Goal: Transaction & Acquisition: Purchase product/service

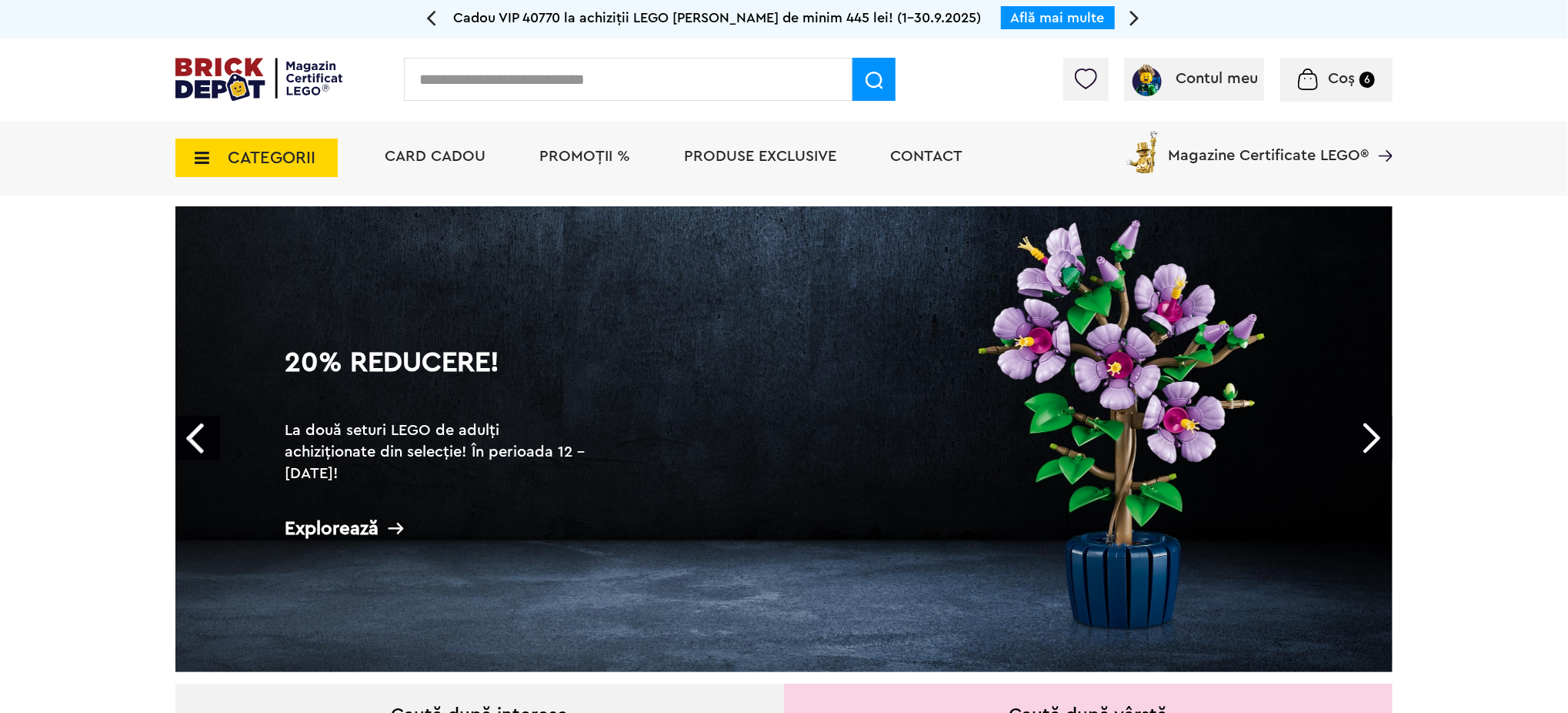
click at [588, 158] on span "PROMOȚII %" at bounding box center [584, 156] width 91 height 15
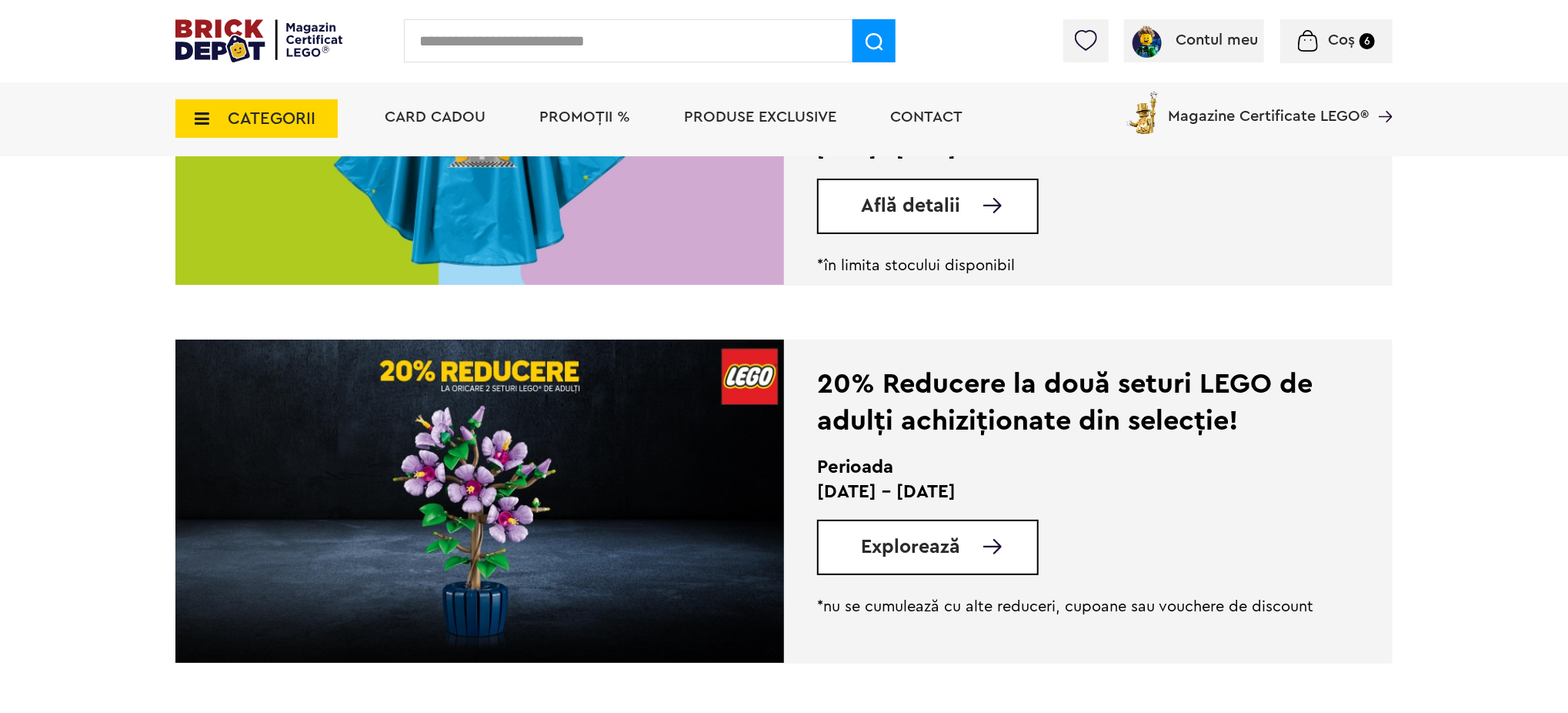
scroll to position [616, 0]
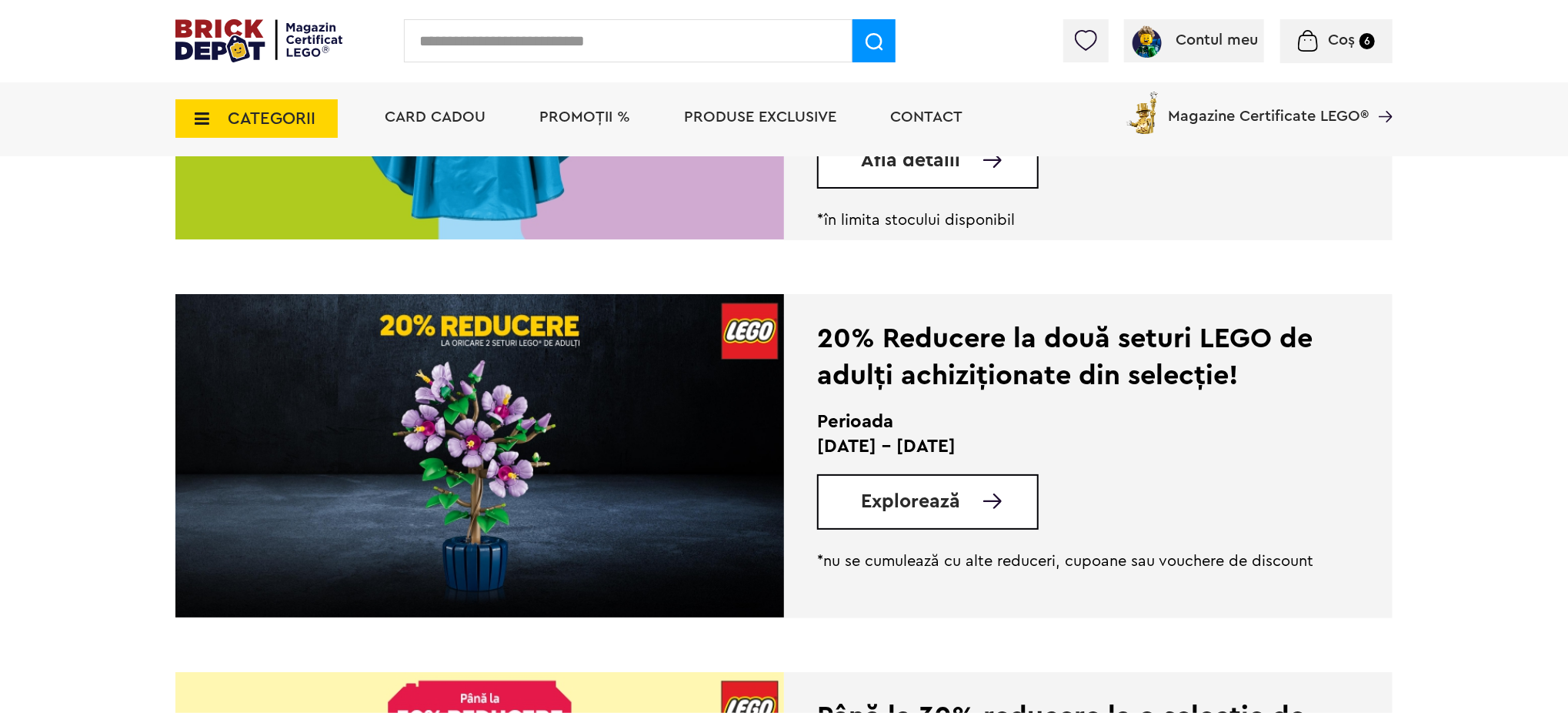
click at [908, 491] on span "Explorează" at bounding box center [910, 501] width 99 height 19
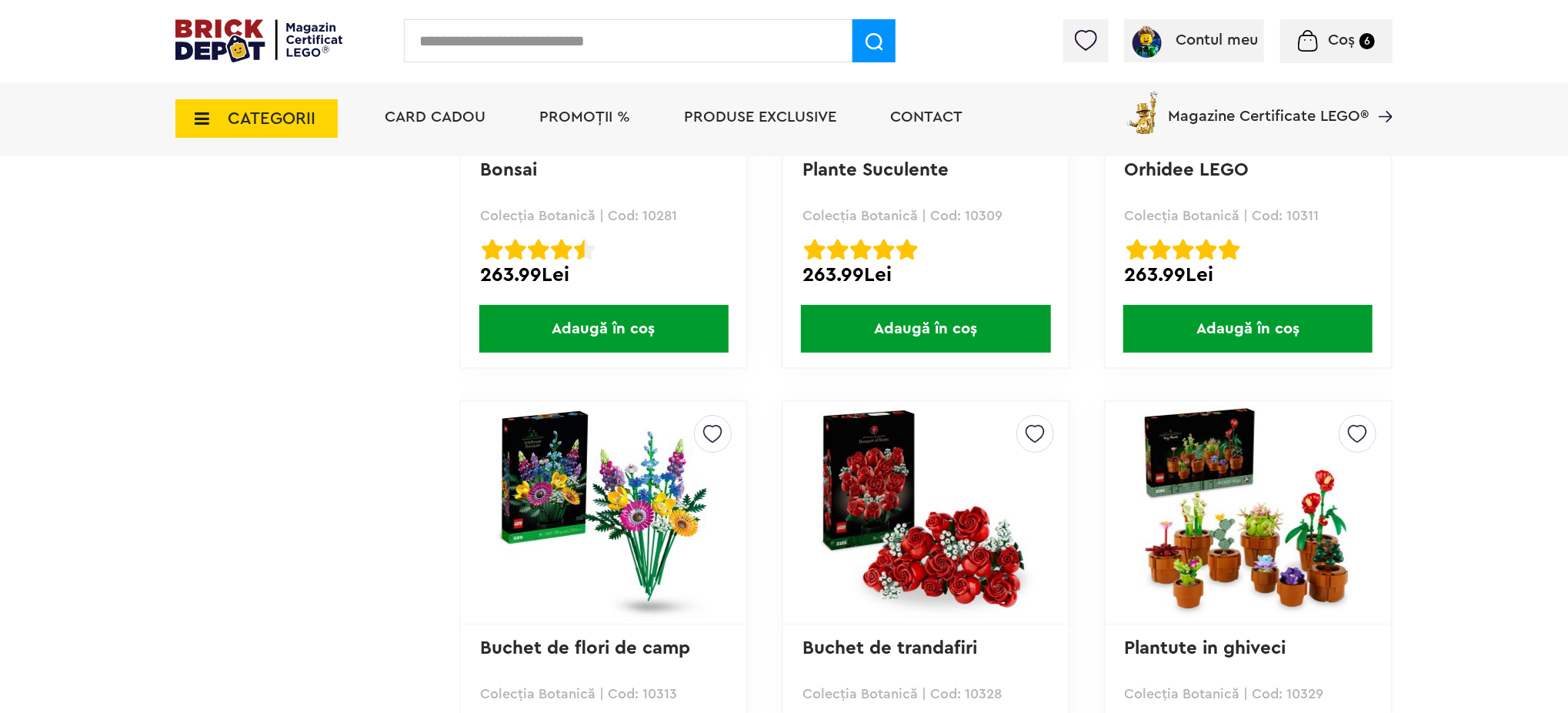
scroll to position [3489, 0]
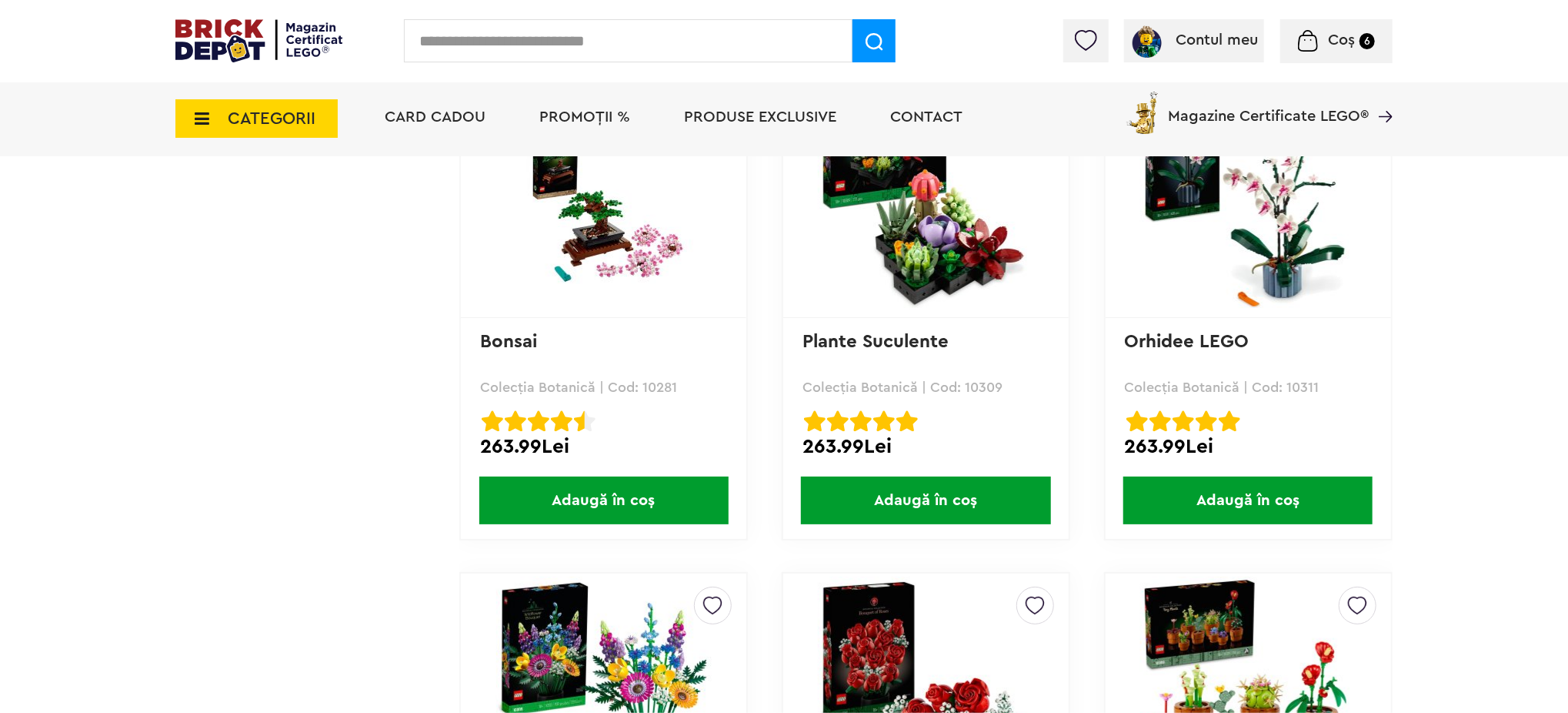
click at [618, 491] on span "Adaugă în coș" at bounding box center [603, 500] width 249 height 48
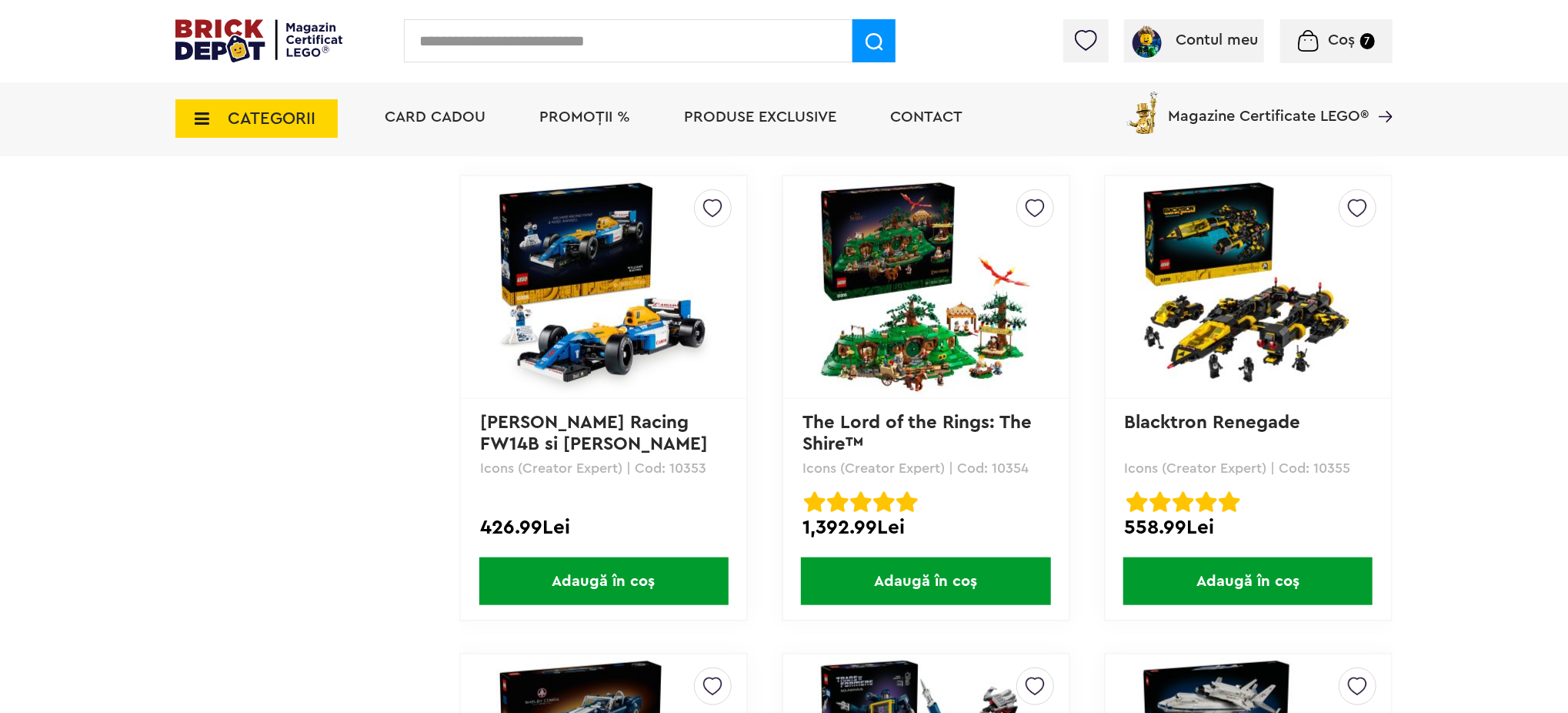
scroll to position [12518, 0]
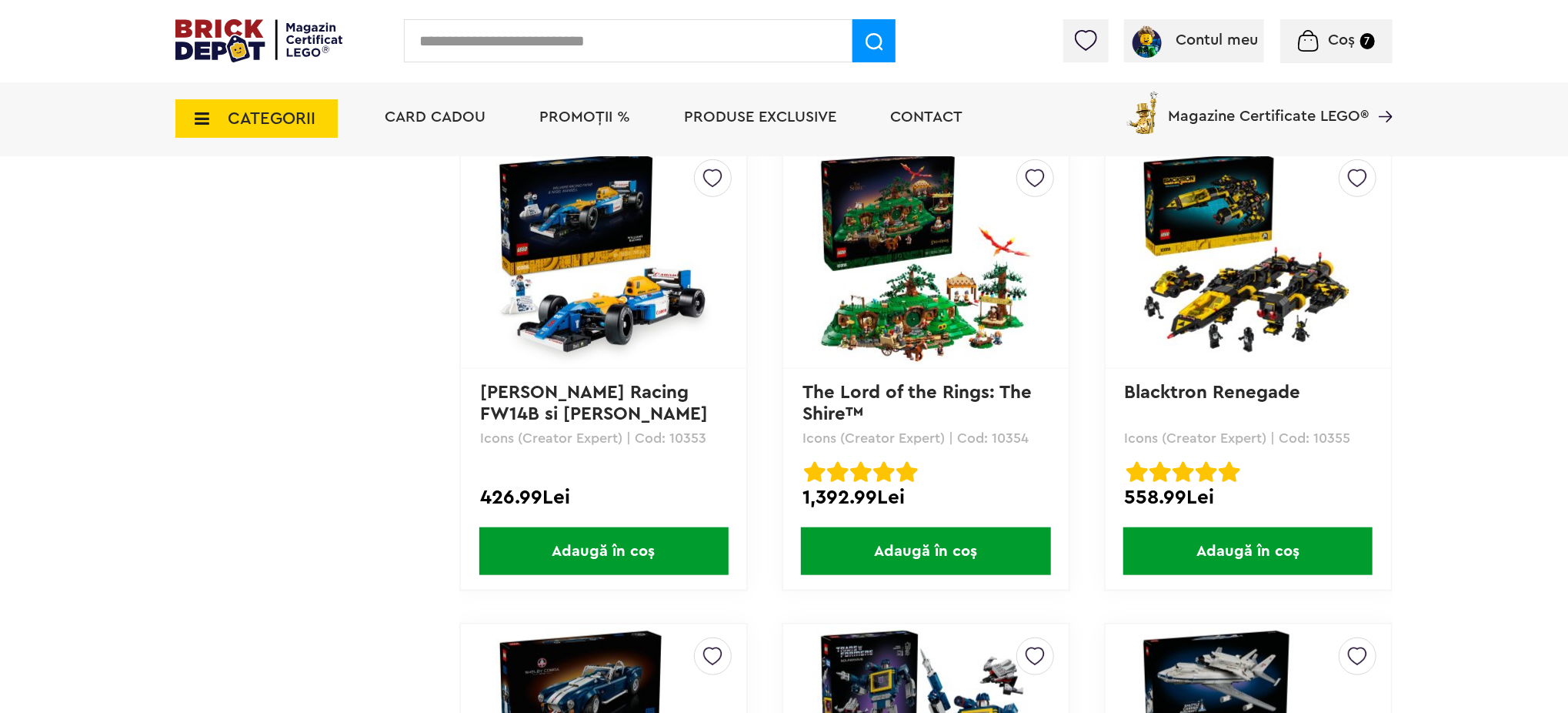
click at [1223, 528] on span "Adaugă în coș" at bounding box center [1248, 551] width 249 height 48
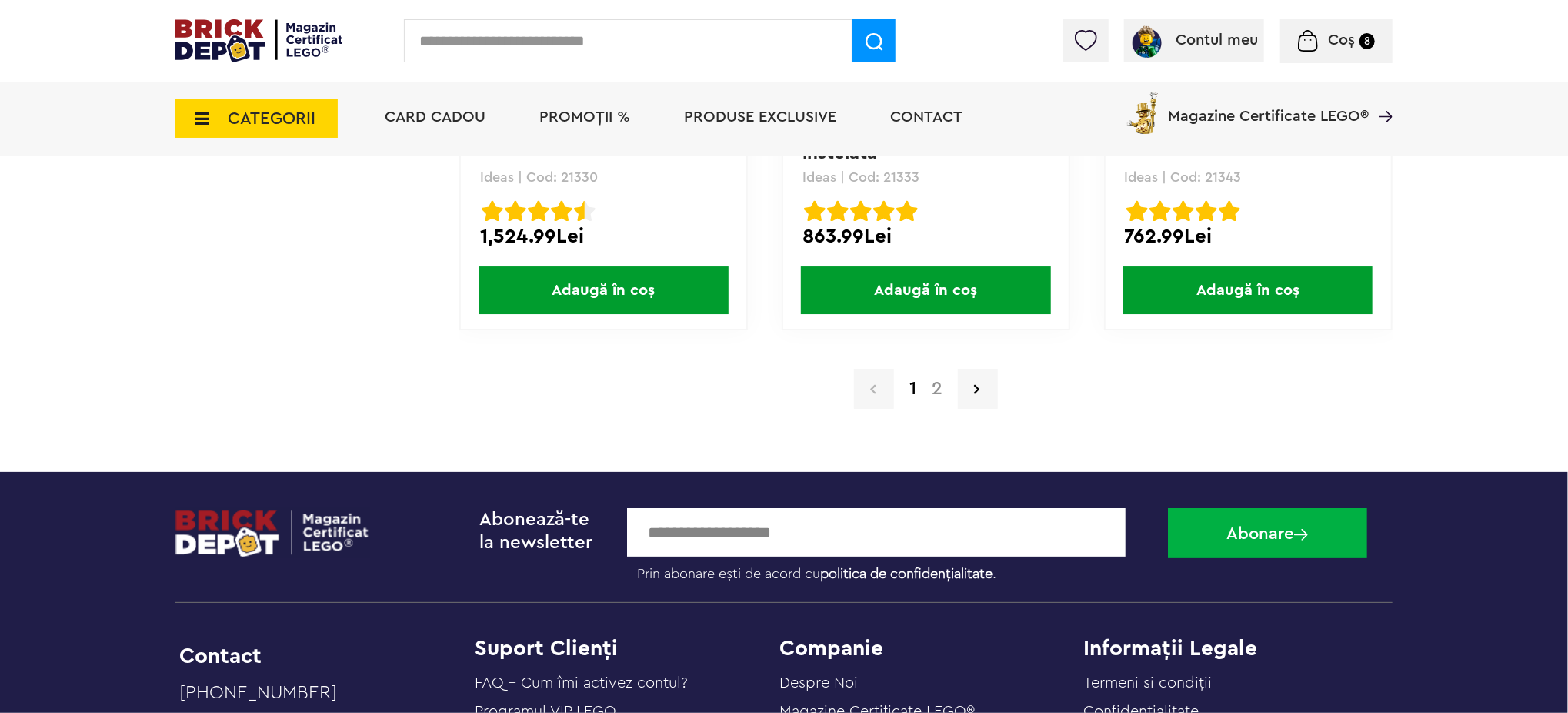
scroll to position [15186, 0]
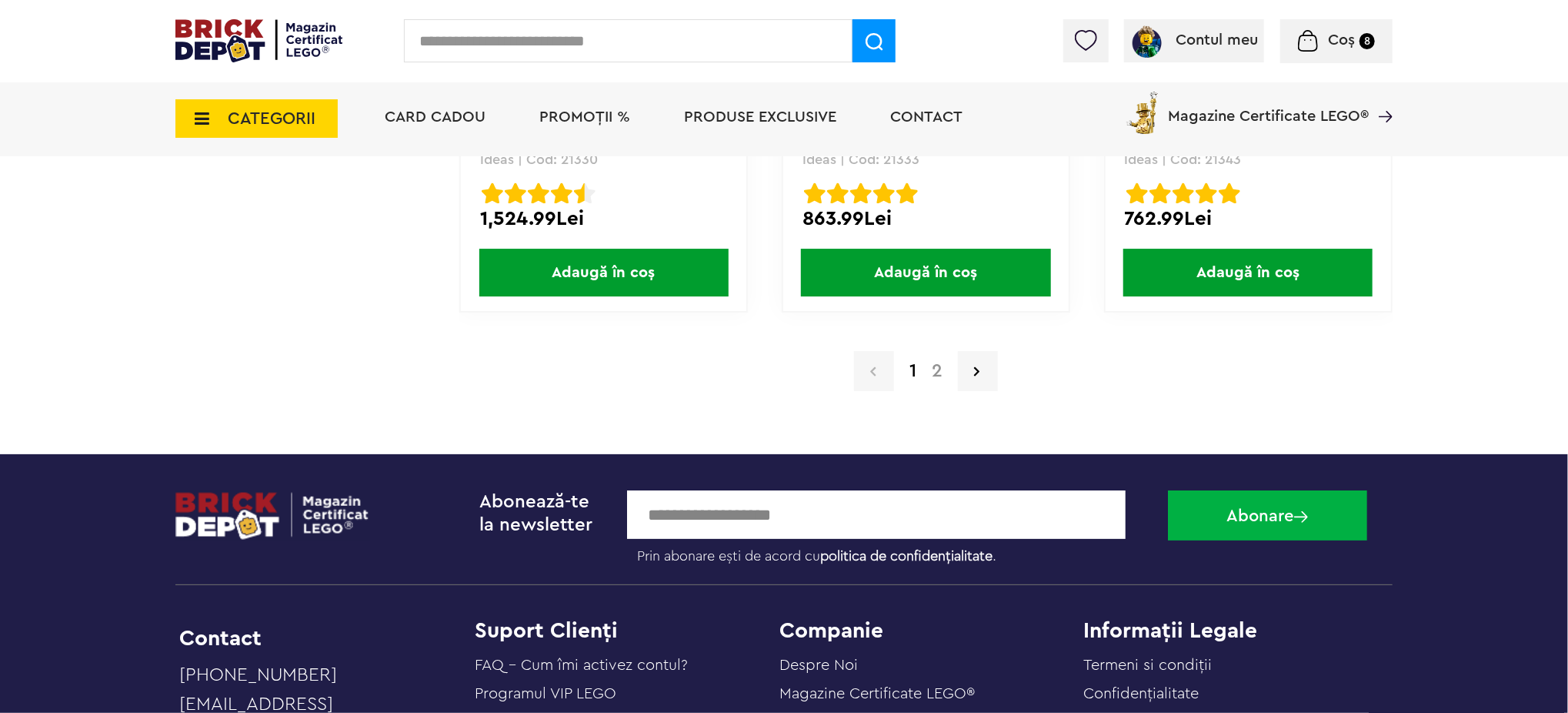
click at [937, 361] on link "2" at bounding box center [937, 370] width 27 height 18
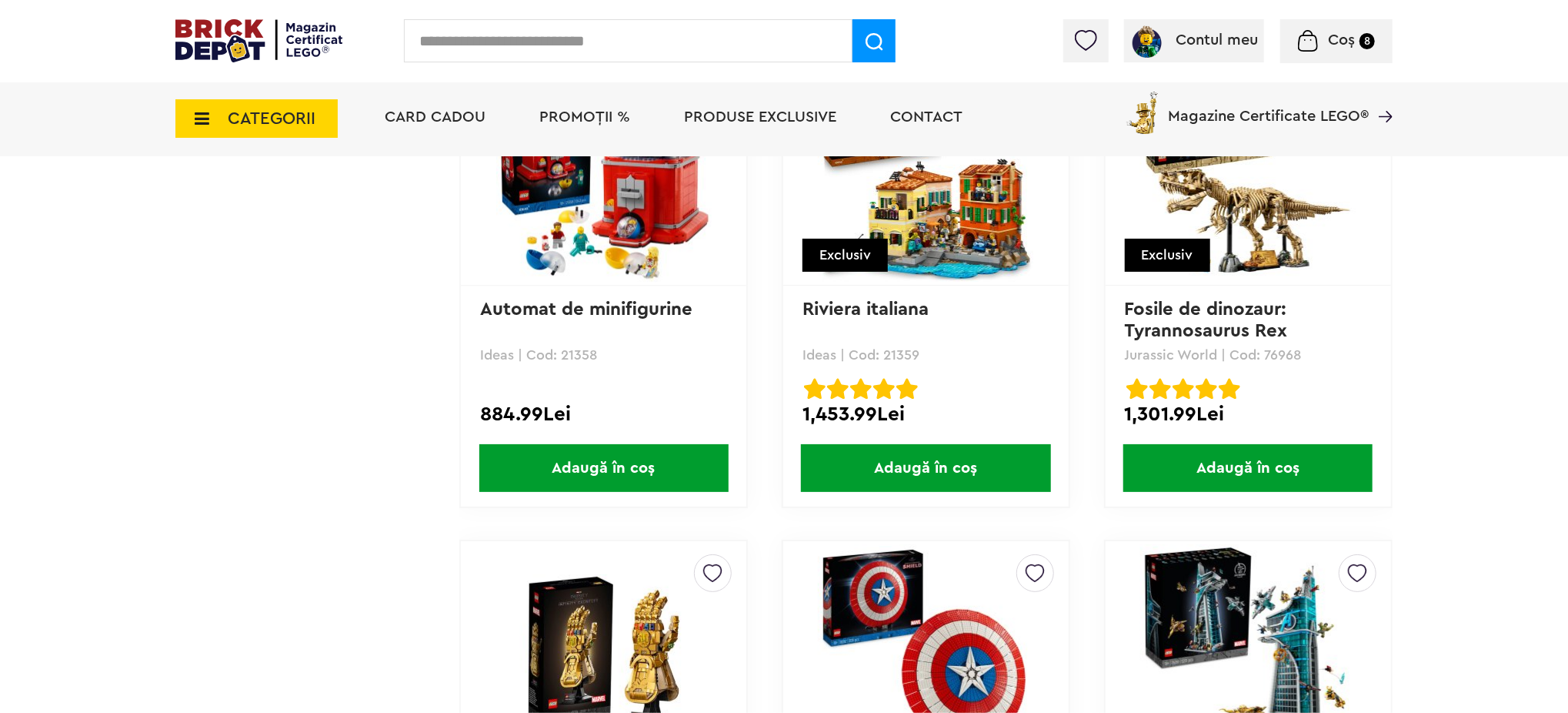
scroll to position [2462, 0]
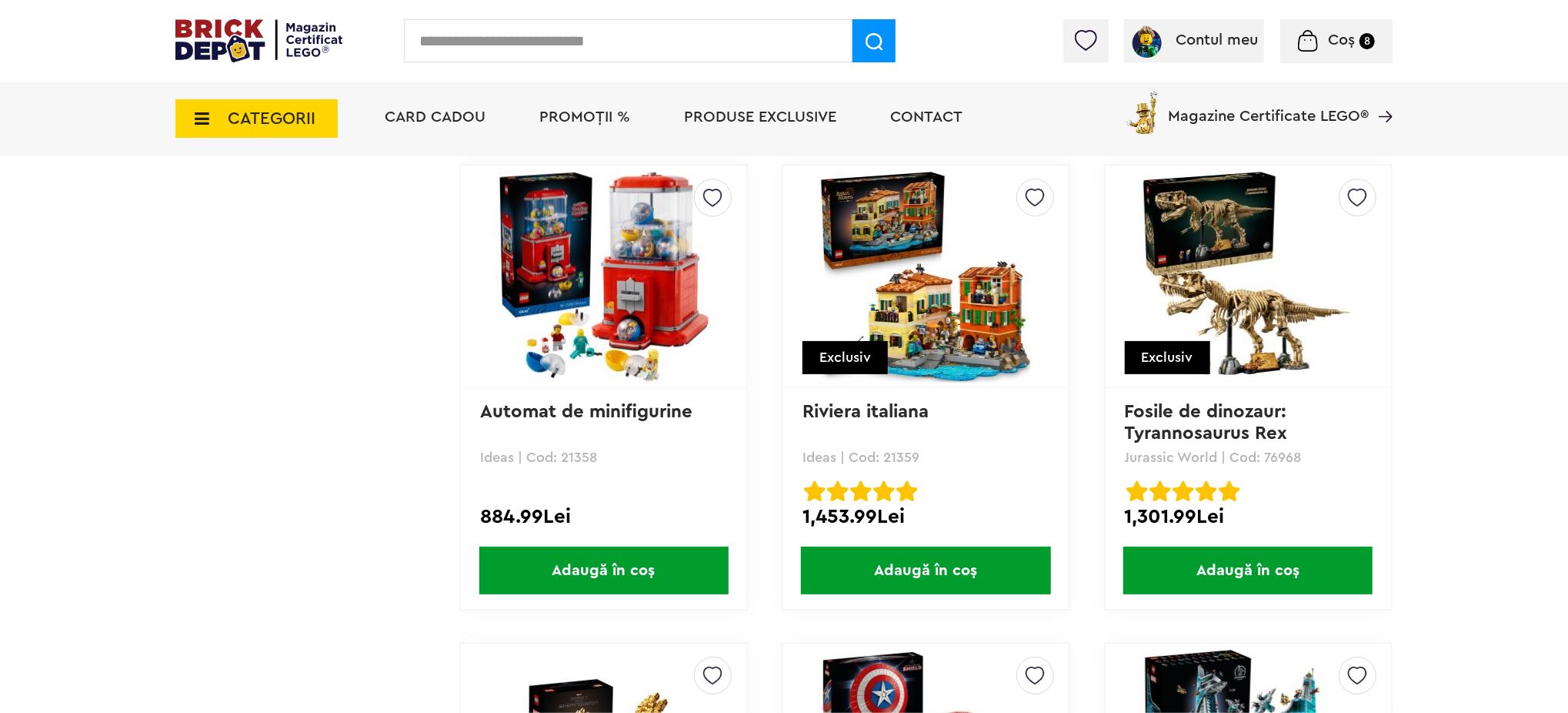
click at [612, 576] on span "Adaugă în coș" at bounding box center [603, 570] width 249 height 48
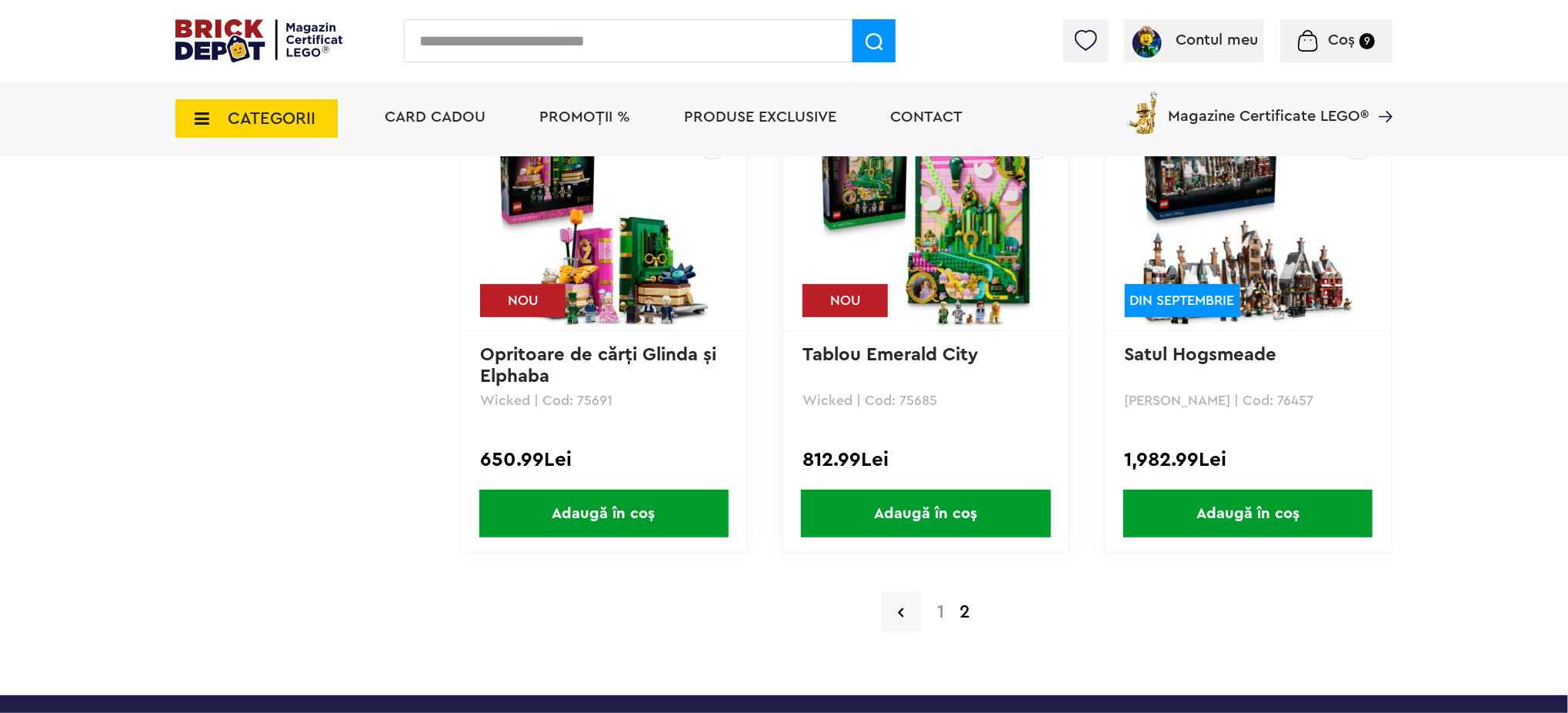
scroll to position [12108, 0]
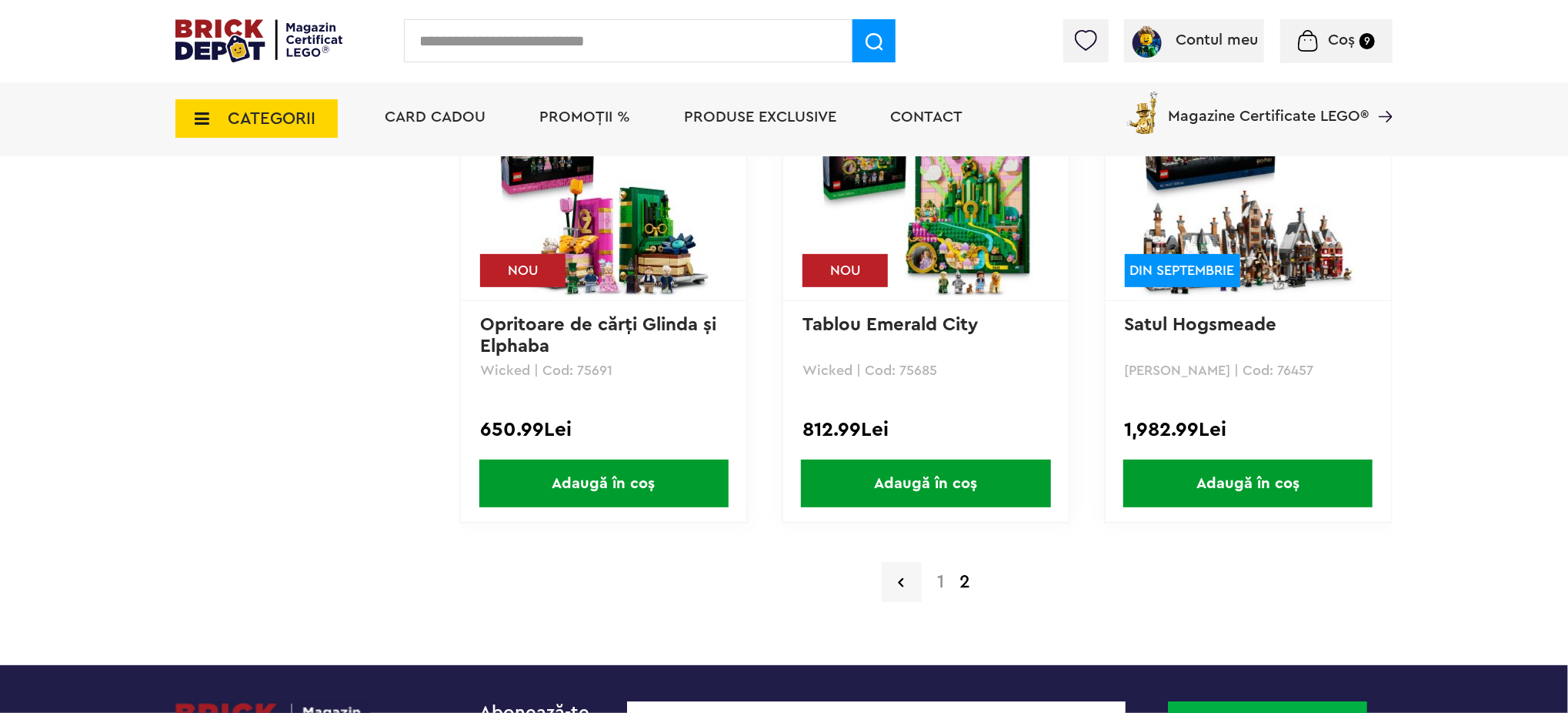
click at [966, 572] on strong "2" at bounding box center [965, 581] width 27 height 18
click at [1310, 191] on img at bounding box center [1248, 189] width 216 height 216
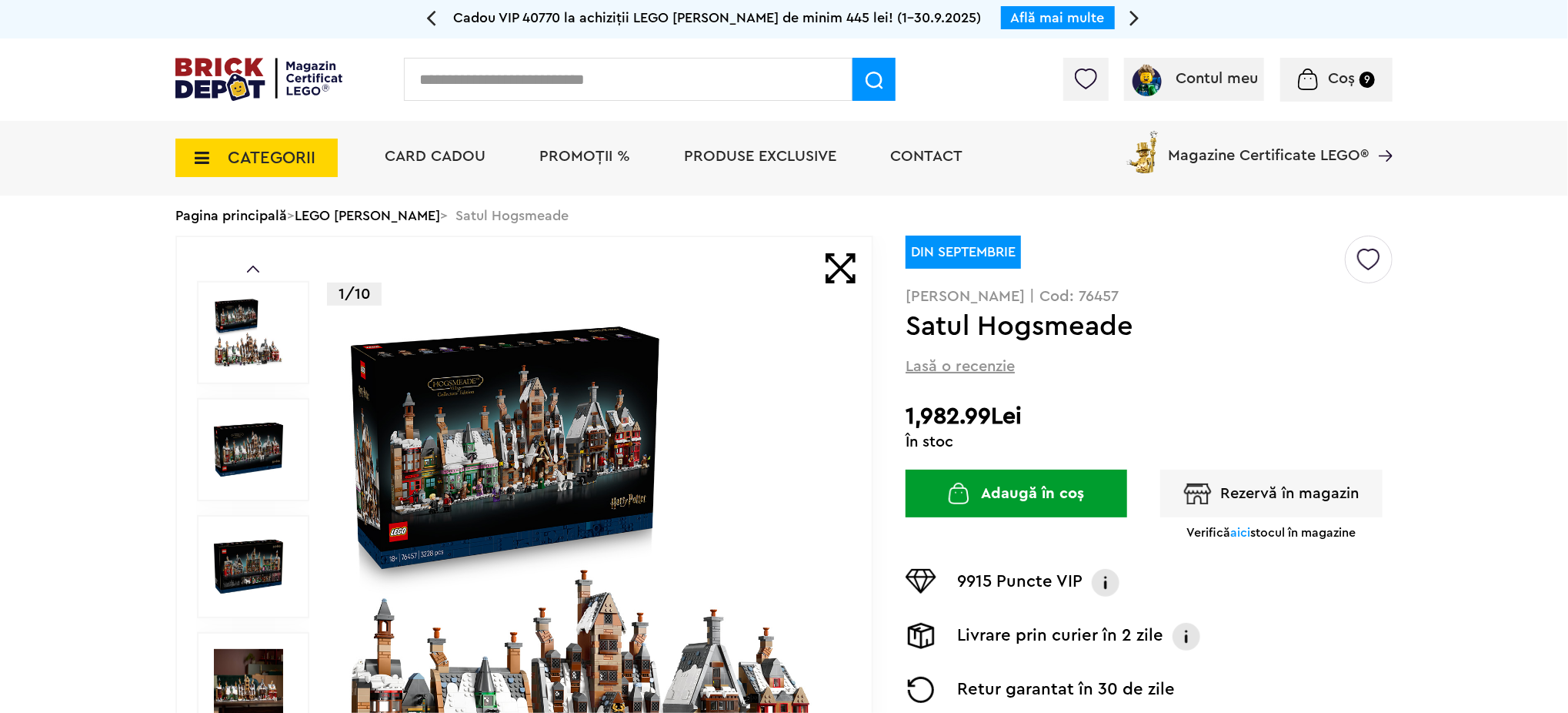
click at [1347, 82] on span "Coș" at bounding box center [1341, 78] width 27 height 15
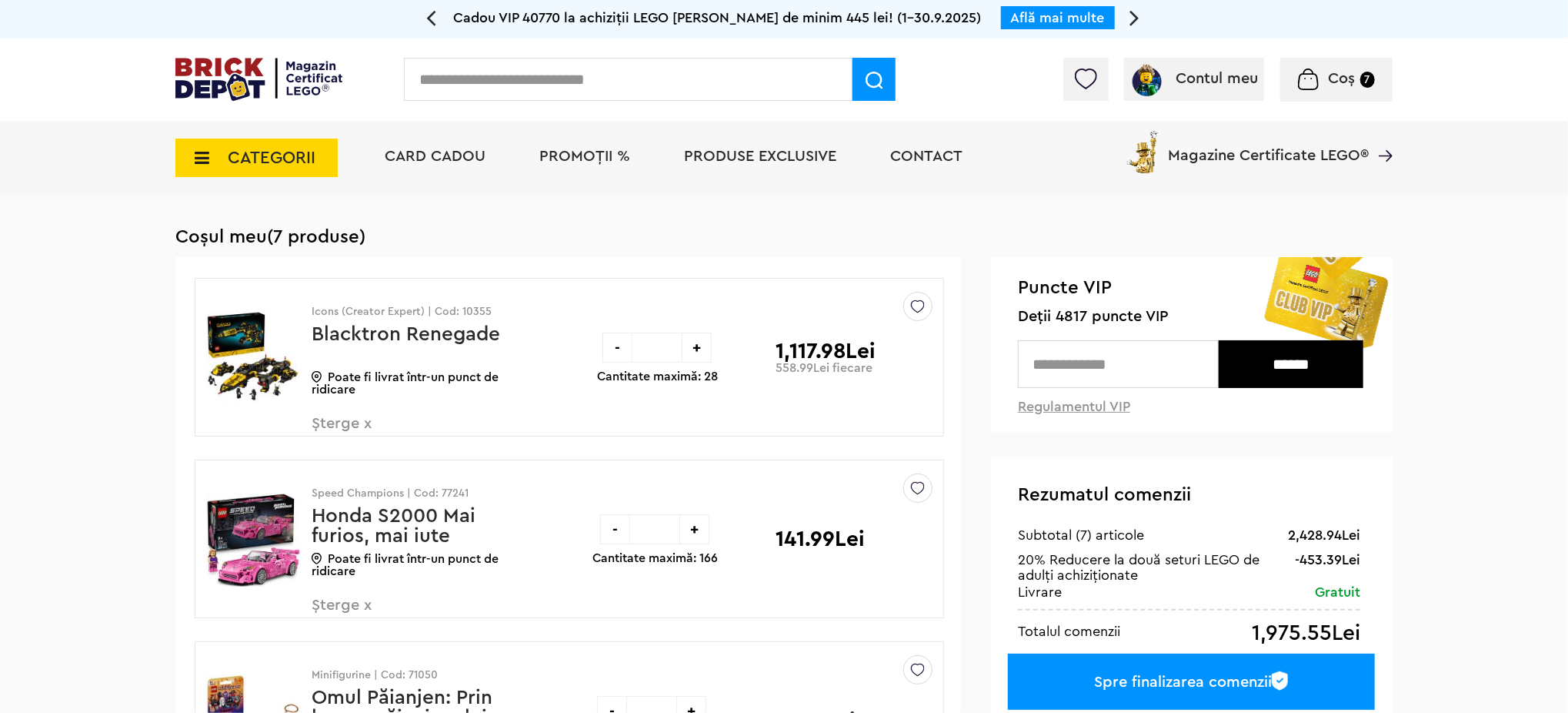
click at [619, 339] on div "-" at bounding box center [618, 348] width 30 height 30
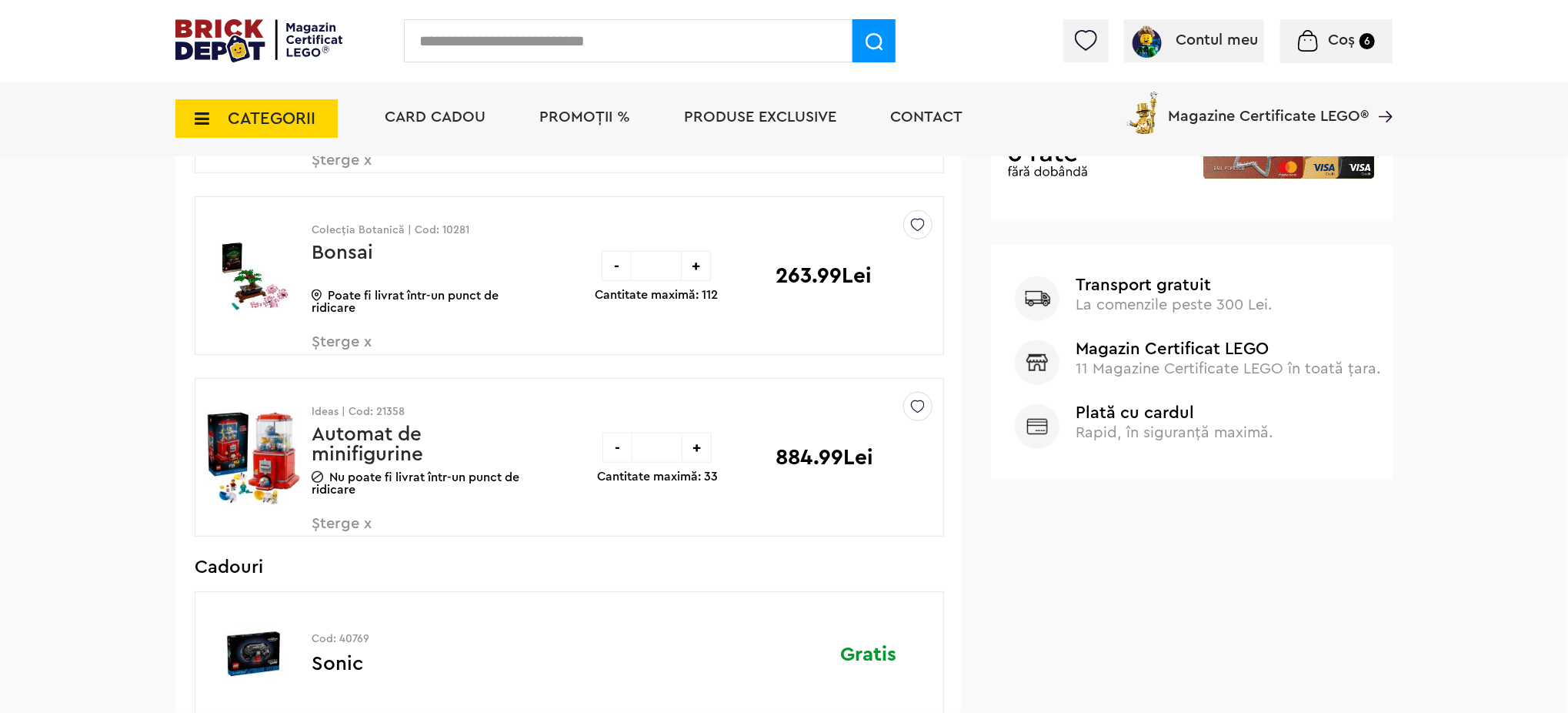
scroll to position [616, 0]
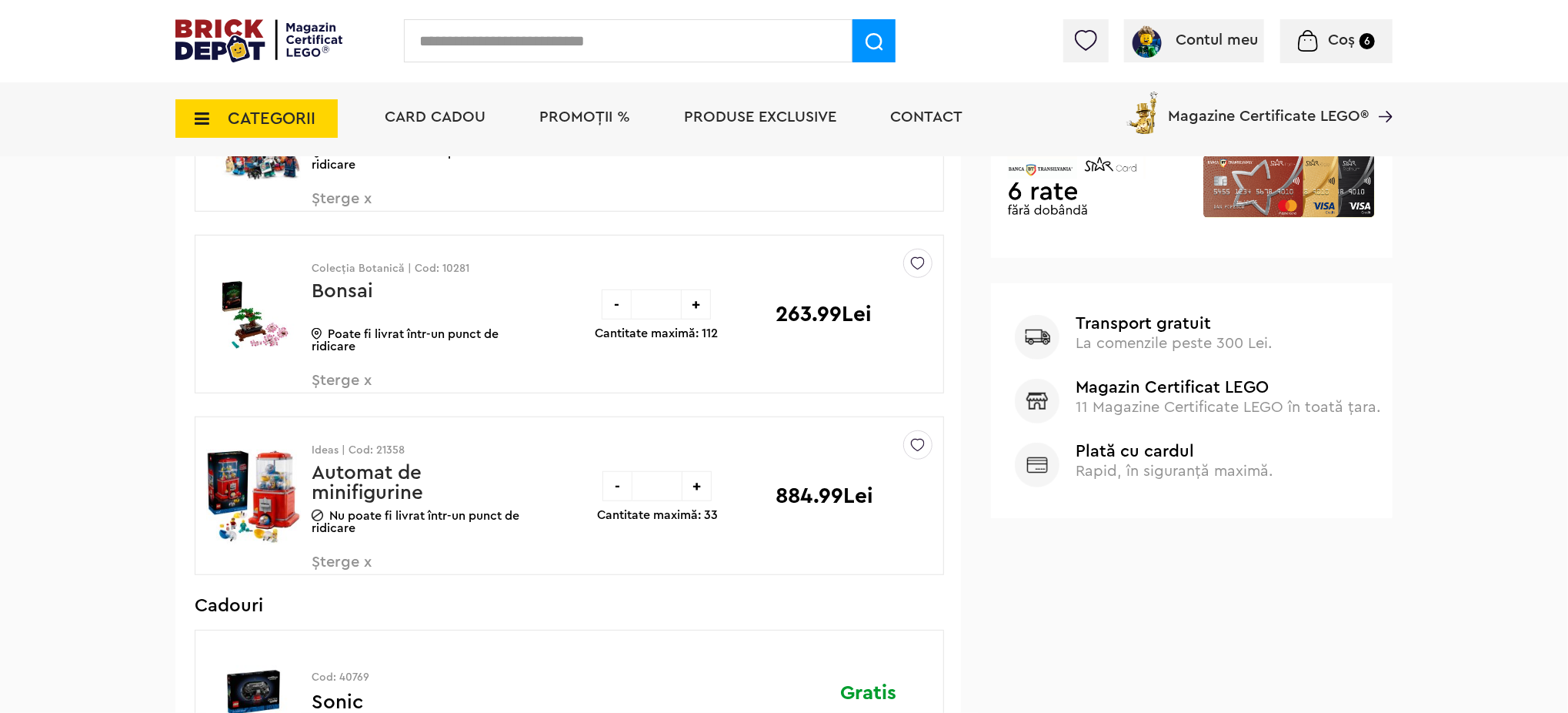
click at [612, 488] on div "-" at bounding box center [618, 486] width 30 height 30
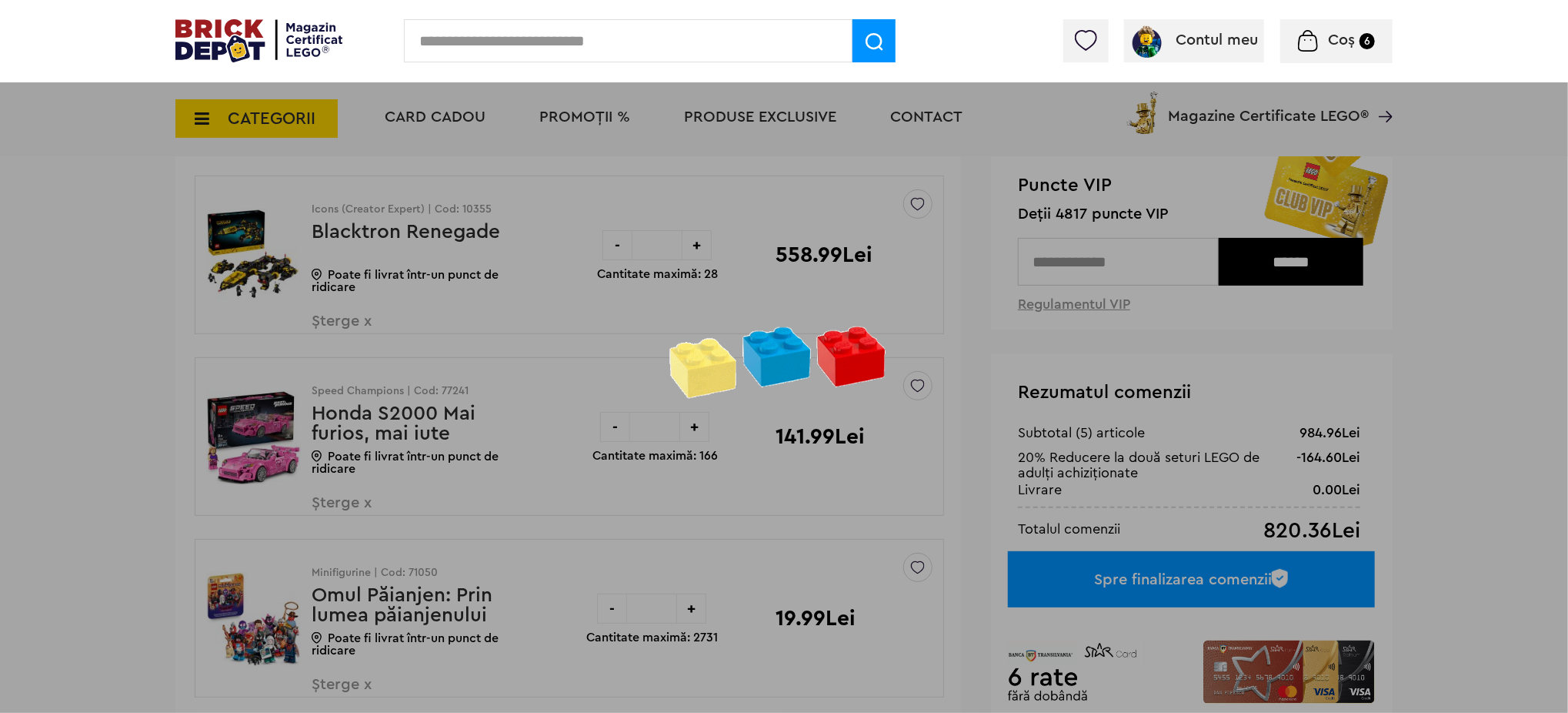
scroll to position [103, 0]
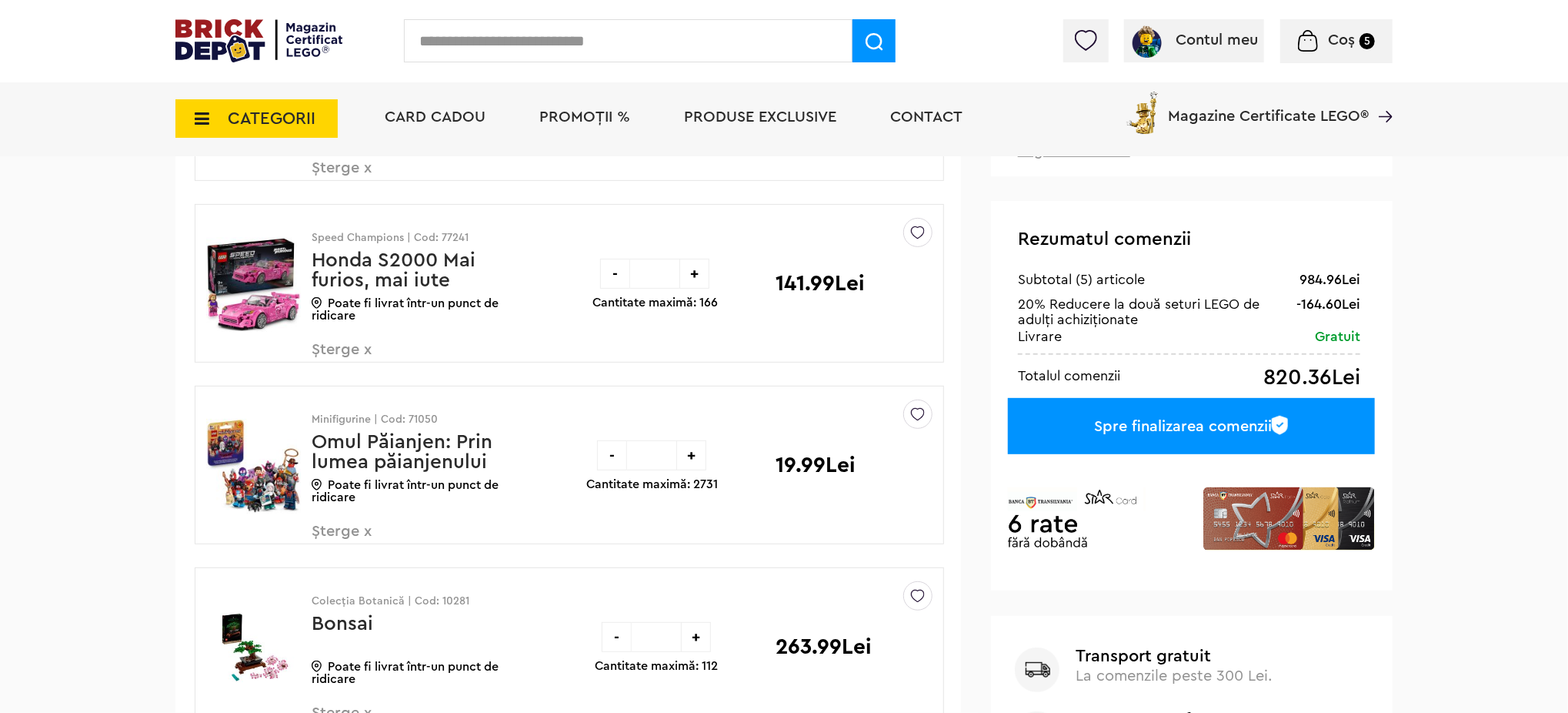
scroll to position [308, 0]
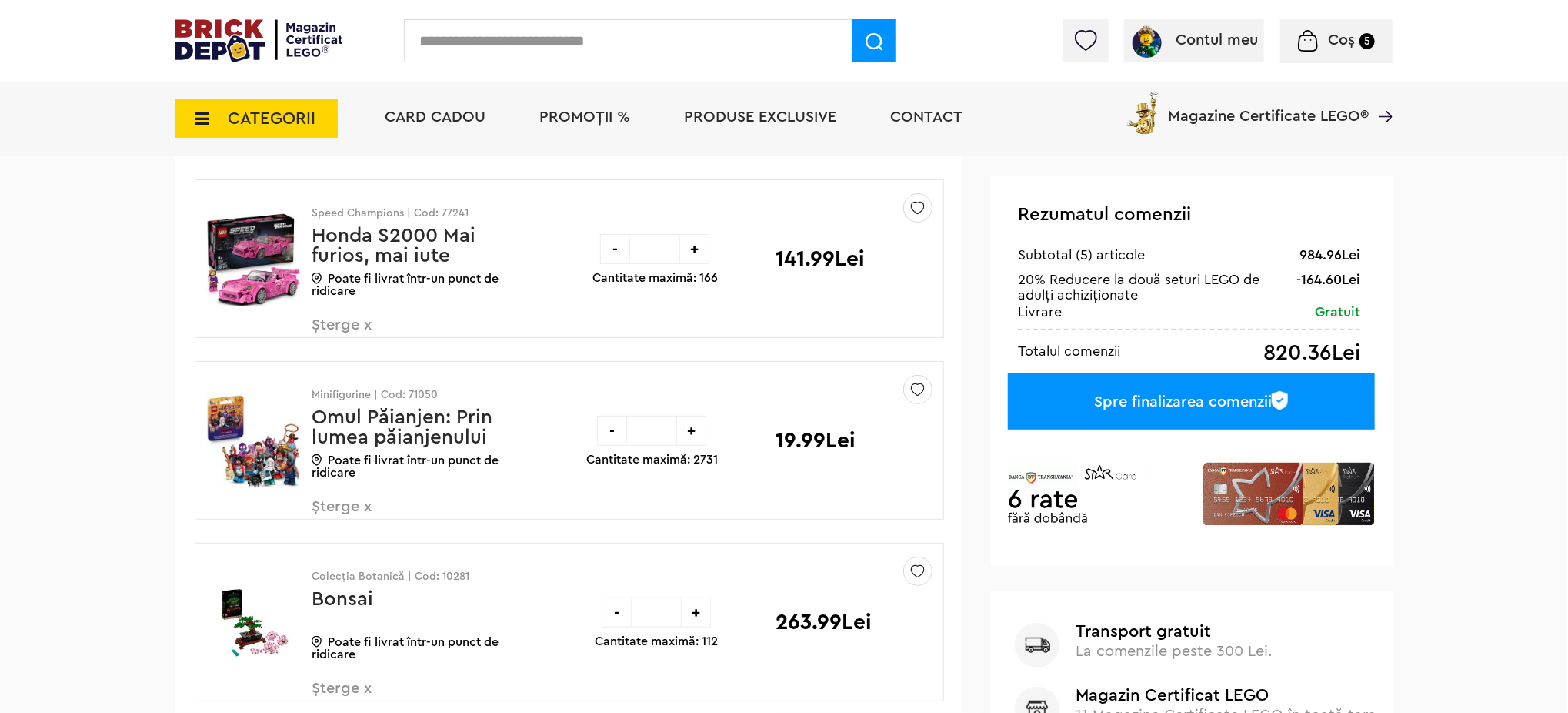
click at [609, 434] on div "-" at bounding box center [612, 431] width 30 height 30
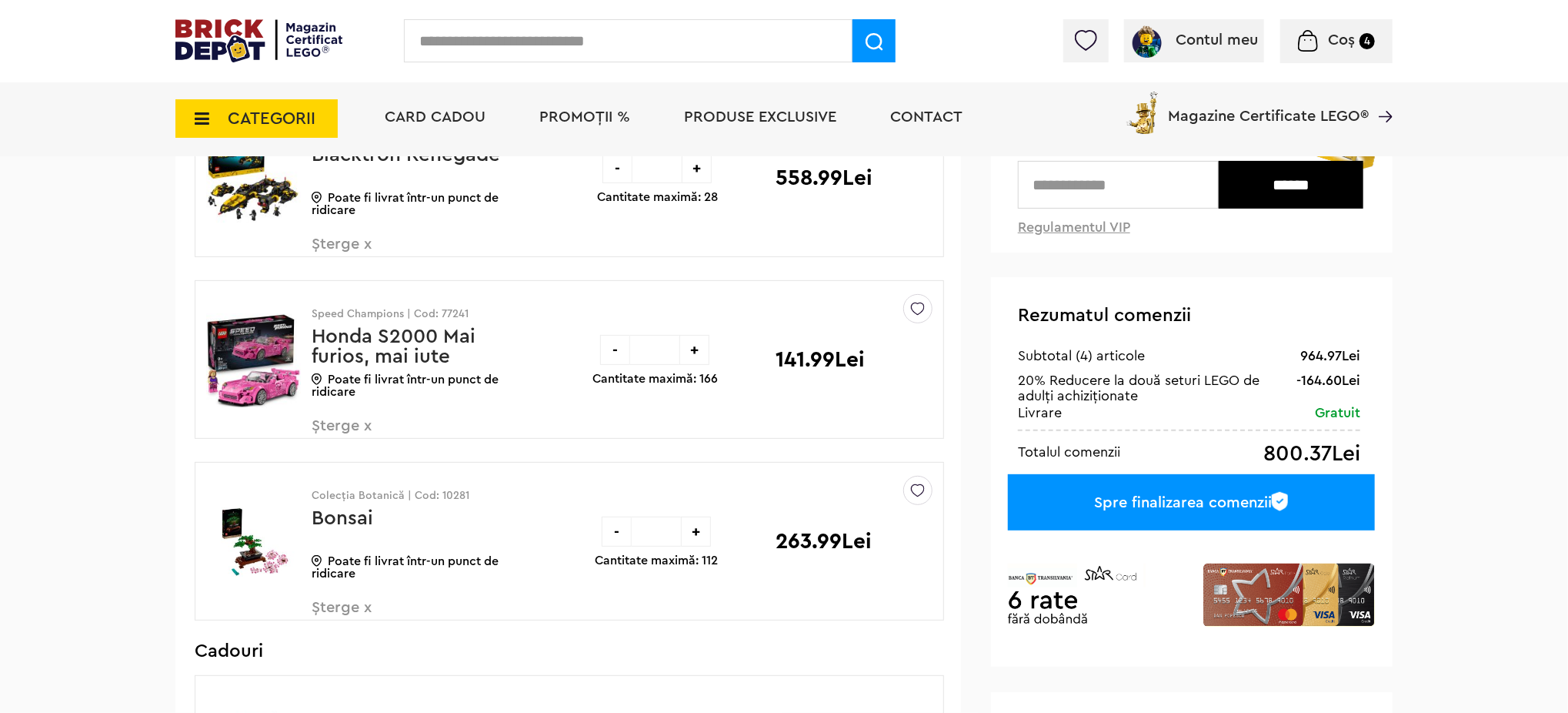
scroll to position [204, 0]
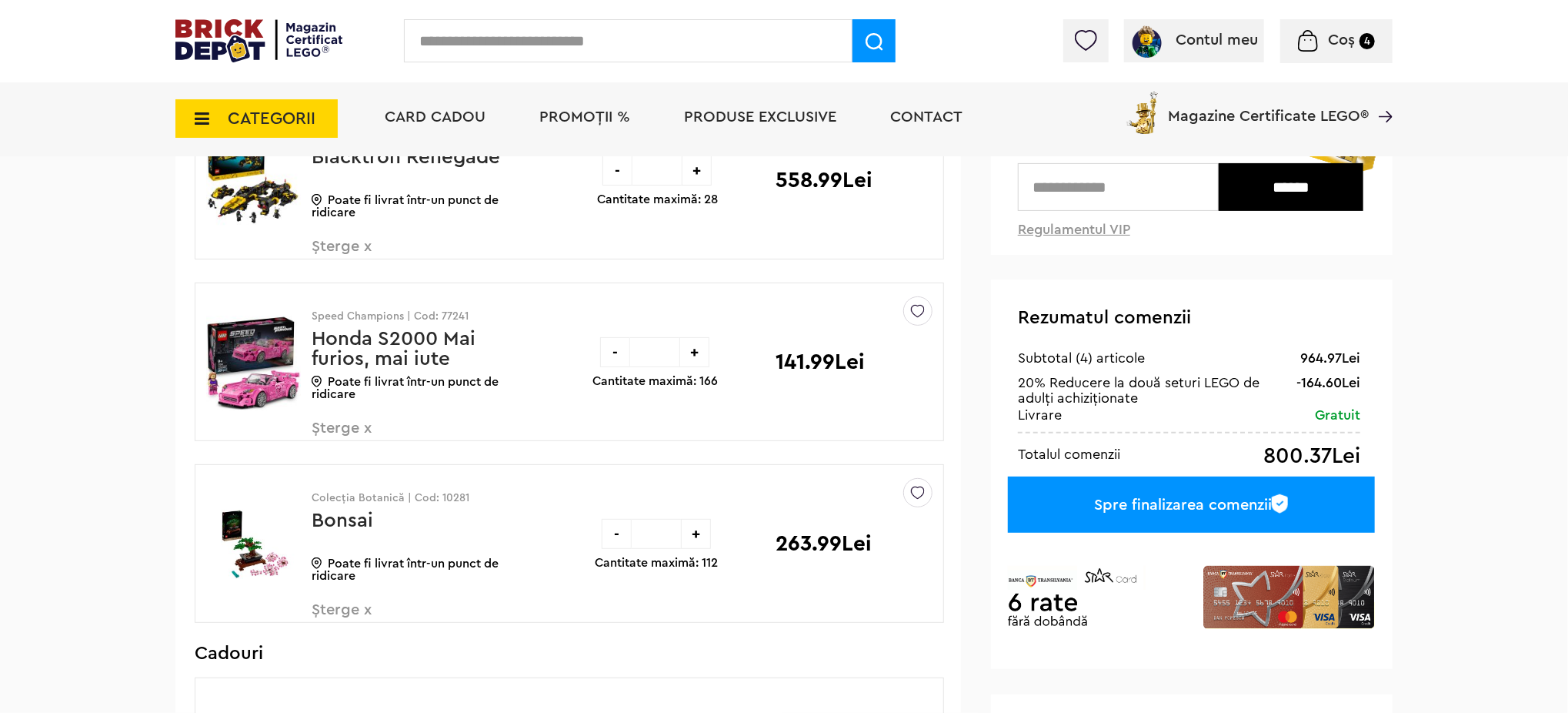
click at [611, 351] on div "-" at bounding box center [615, 353] width 30 height 30
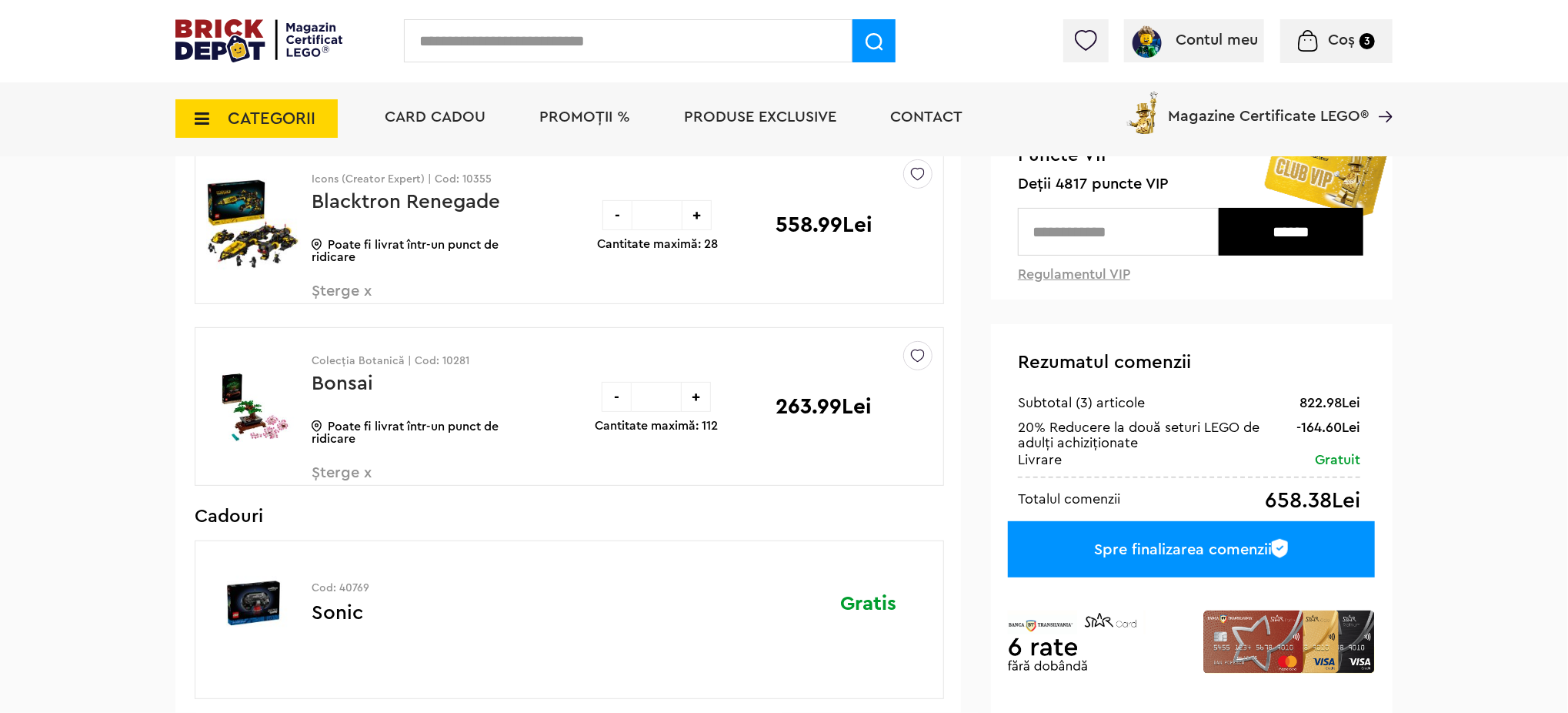
scroll to position [103, 0]
